Goal: Information Seeking & Learning: Learn about a topic

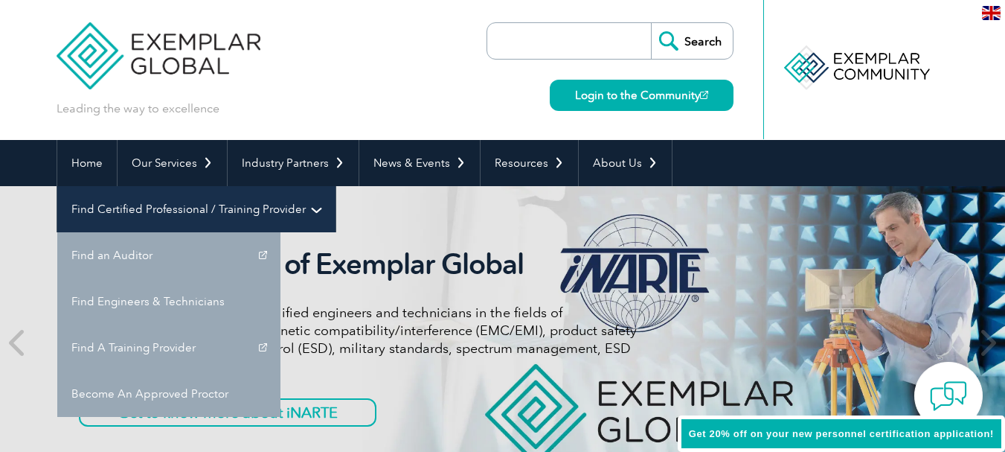
click at [336, 186] on link "Find Certified Professional / Training Provider" at bounding box center [196, 209] width 278 height 46
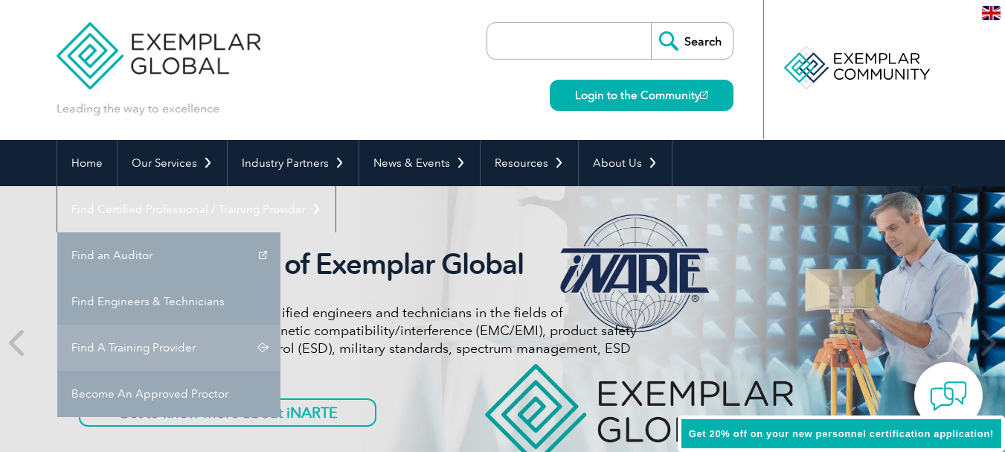
click at [281, 324] on link "Find A Training Provider" at bounding box center [168, 347] width 223 height 46
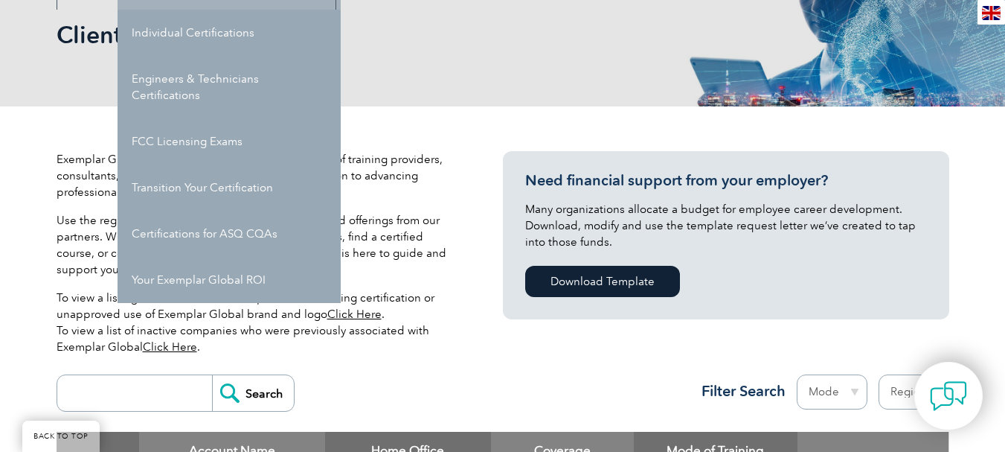
scroll to position [223, 0]
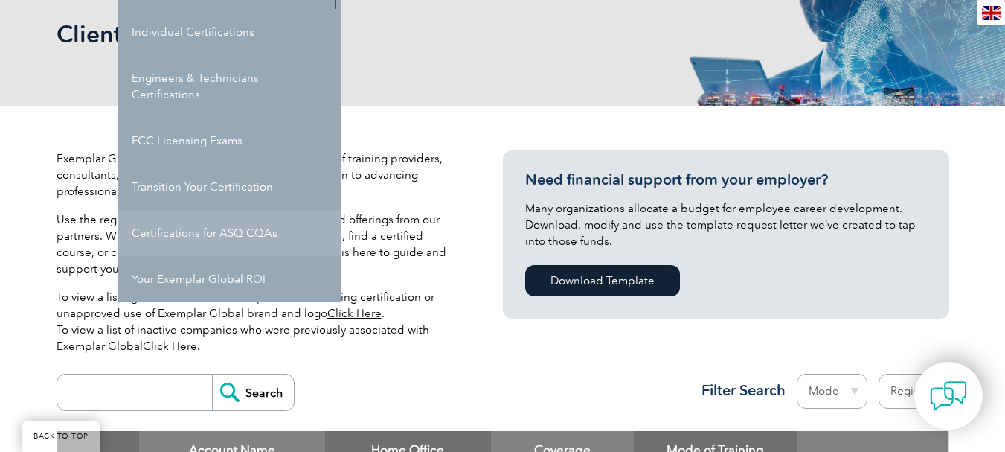
click at [229, 237] on link "Certifications for ASQ CQAs" at bounding box center [229, 233] width 223 height 46
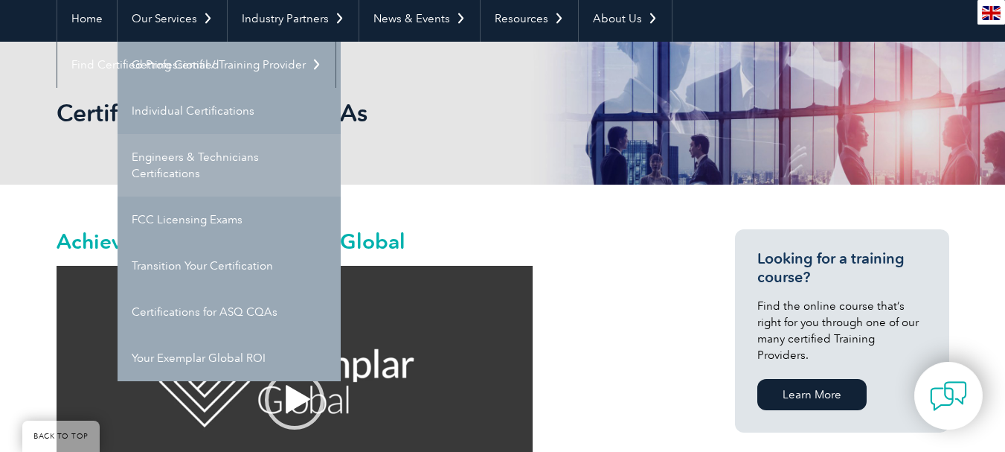
scroll to position [149, 0]
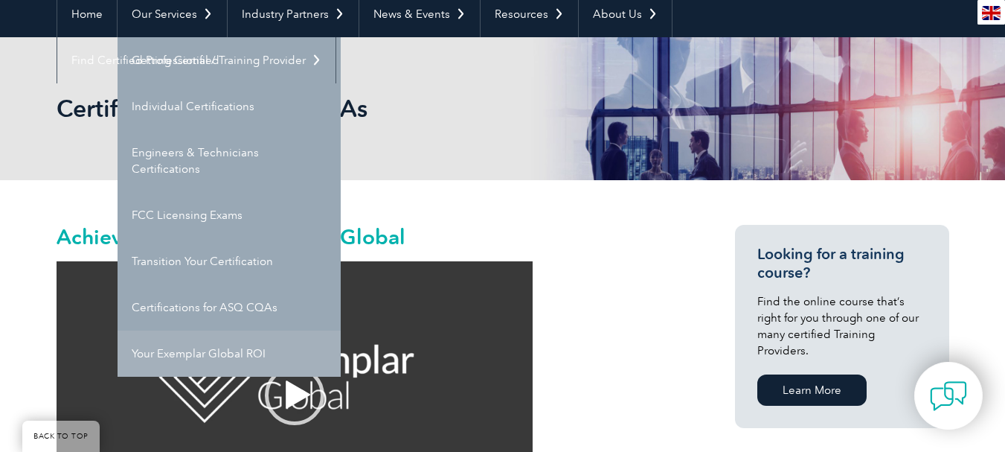
click at [264, 349] on link "Your Exemplar Global ROI" at bounding box center [229, 353] width 223 height 46
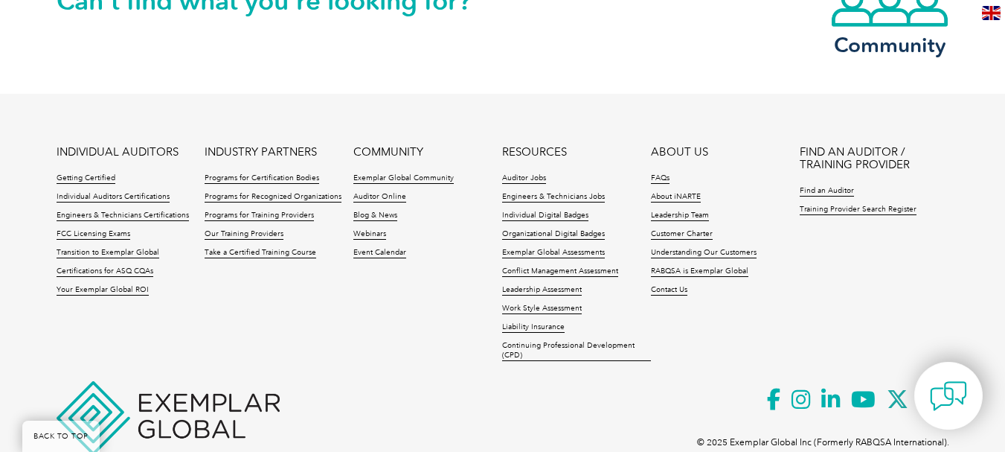
scroll to position [2138, 0]
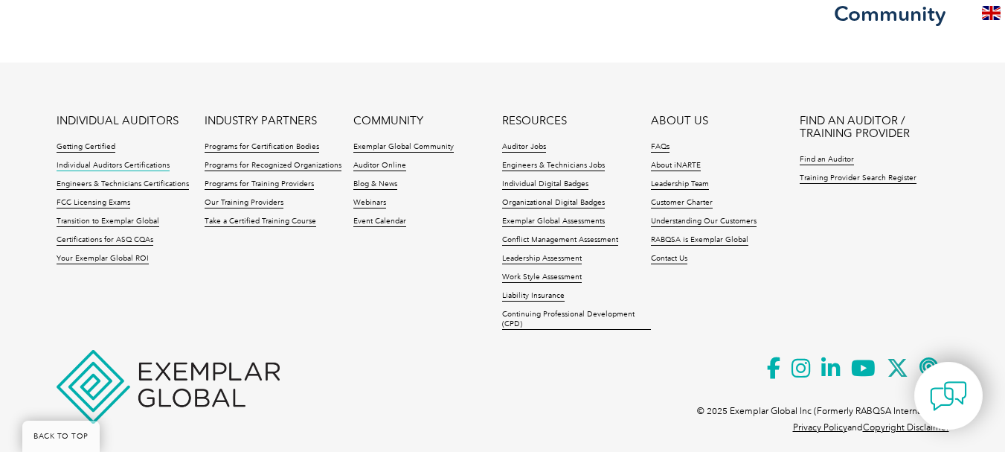
click at [140, 161] on link "Individual Auditors Certifications" at bounding box center [113, 166] width 113 height 10
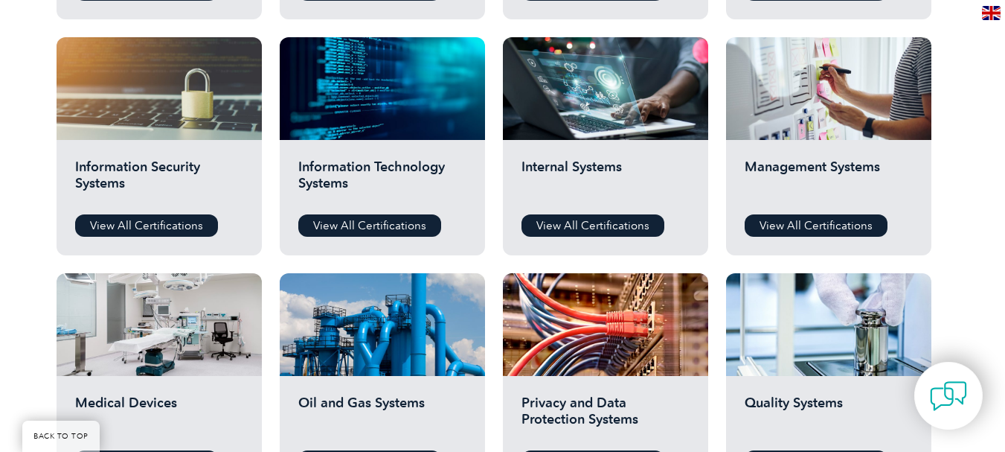
scroll to position [744, 0]
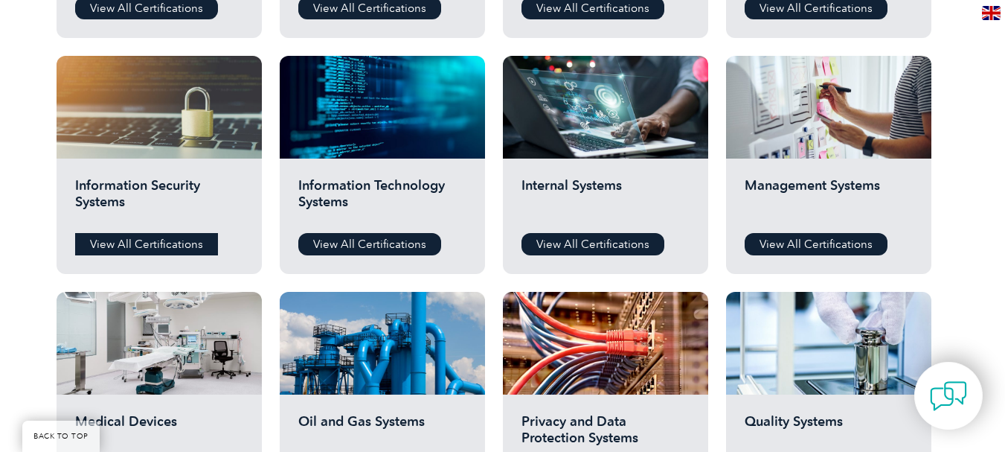
click at [119, 249] on link "View All Certifications" at bounding box center [146, 244] width 143 height 22
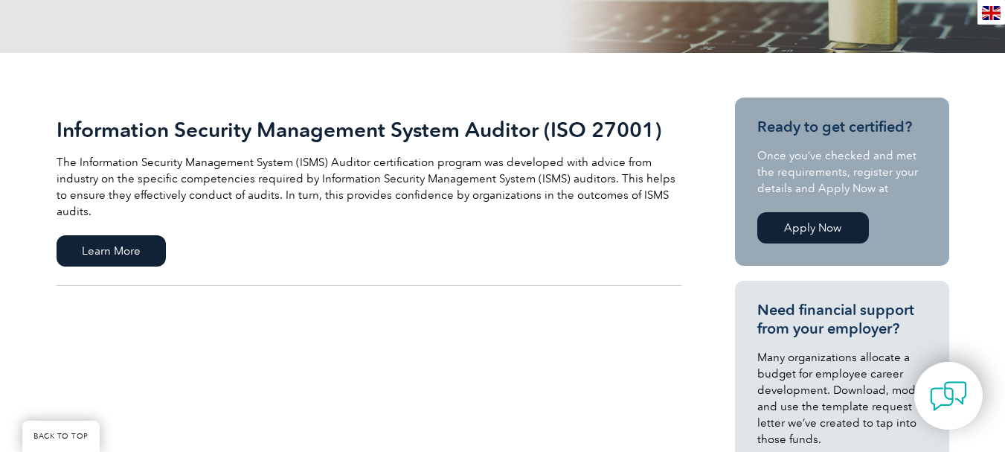
scroll to position [237, 0]
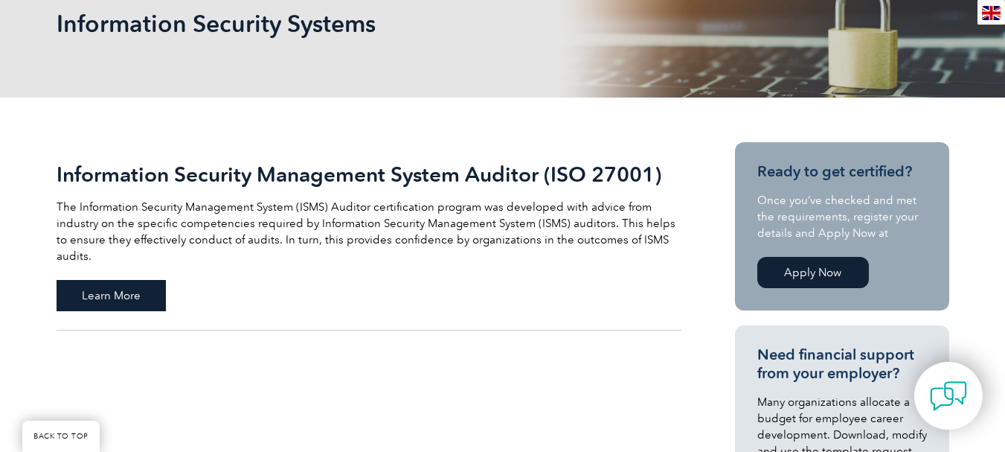
click at [90, 280] on span "Learn More" at bounding box center [111, 295] width 109 height 31
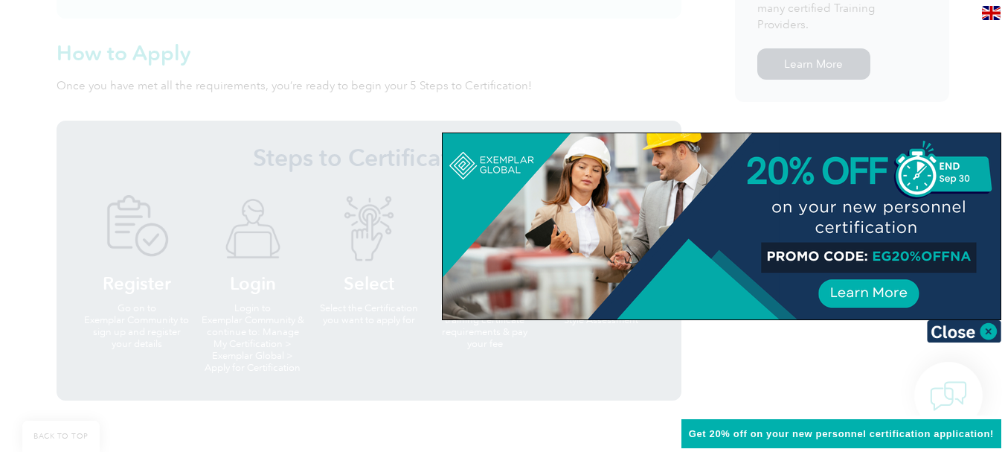
scroll to position [1265, 0]
click at [982, 330] on img at bounding box center [964, 331] width 74 height 22
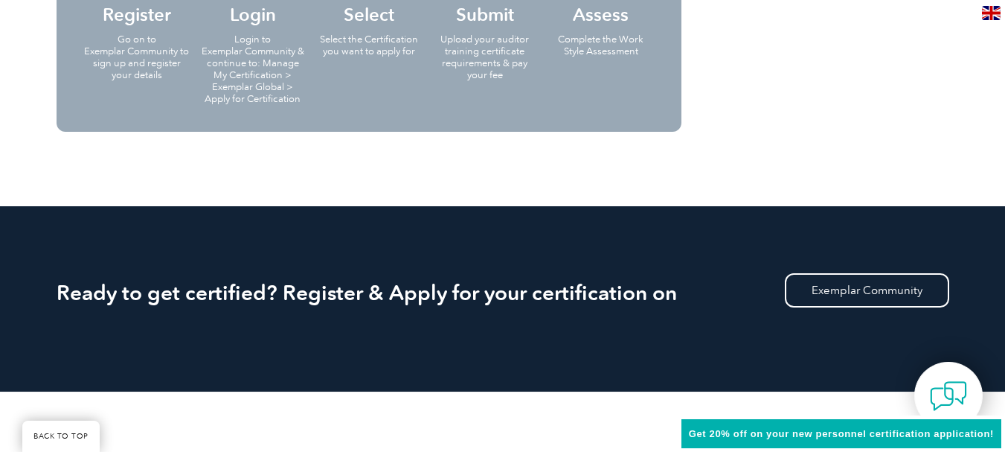
scroll to position [1488, 0]
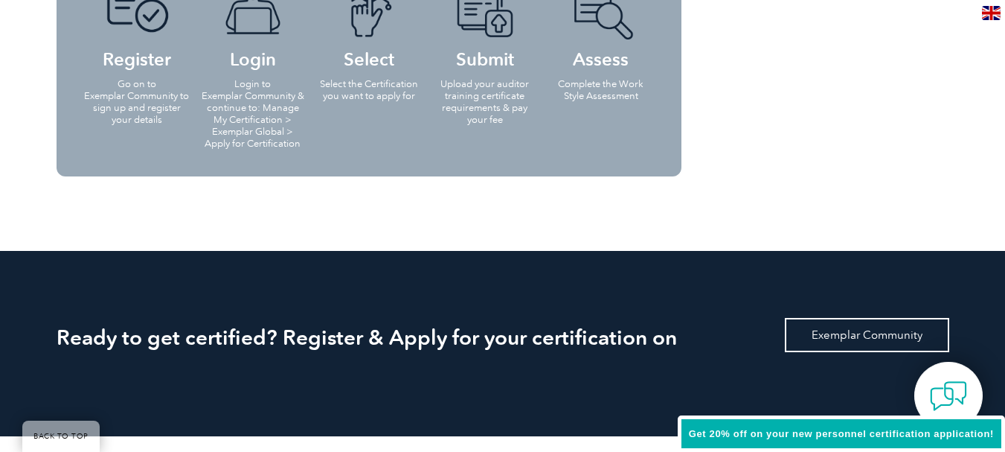
click at [874, 339] on link "Exemplar Community" at bounding box center [867, 335] width 164 height 34
